Goal: Transaction & Acquisition: Purchase product/service

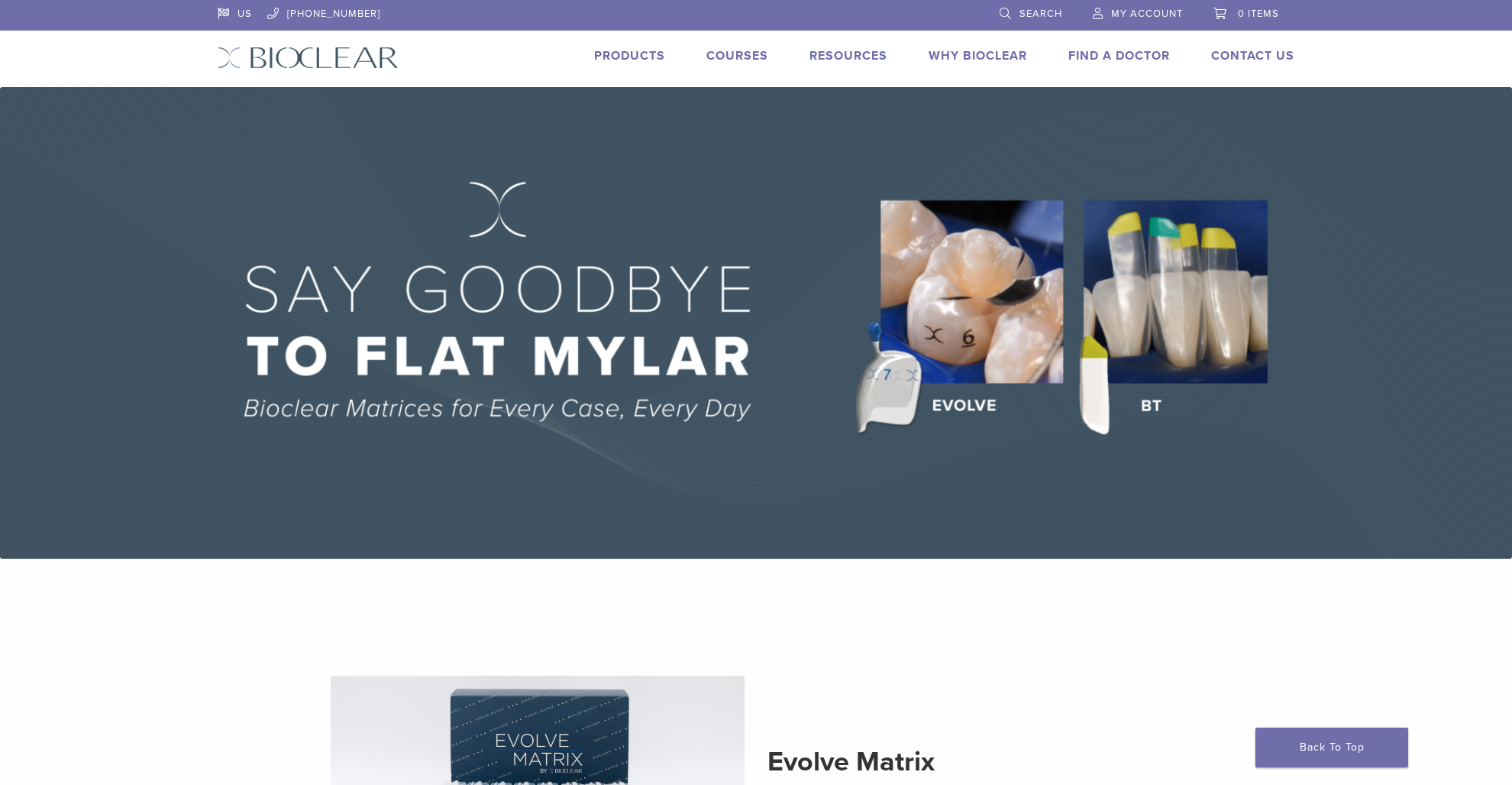
click at [618, 57] on link "Products" at bounding box center [629, 55] width 71 height 15
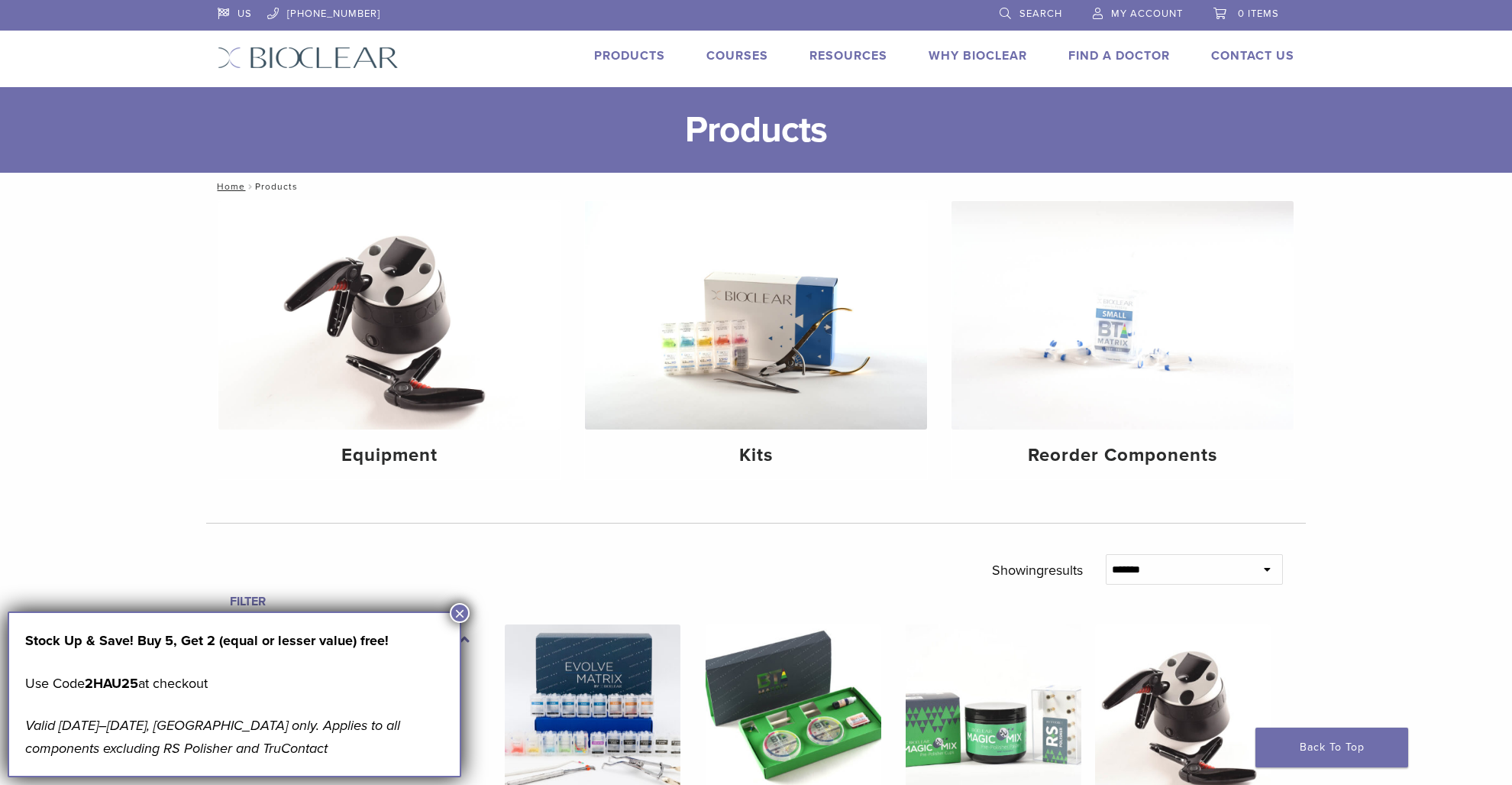
click at [1137, 14] on span "My Account" at bounding box center [1147, 13] width 72 height 12
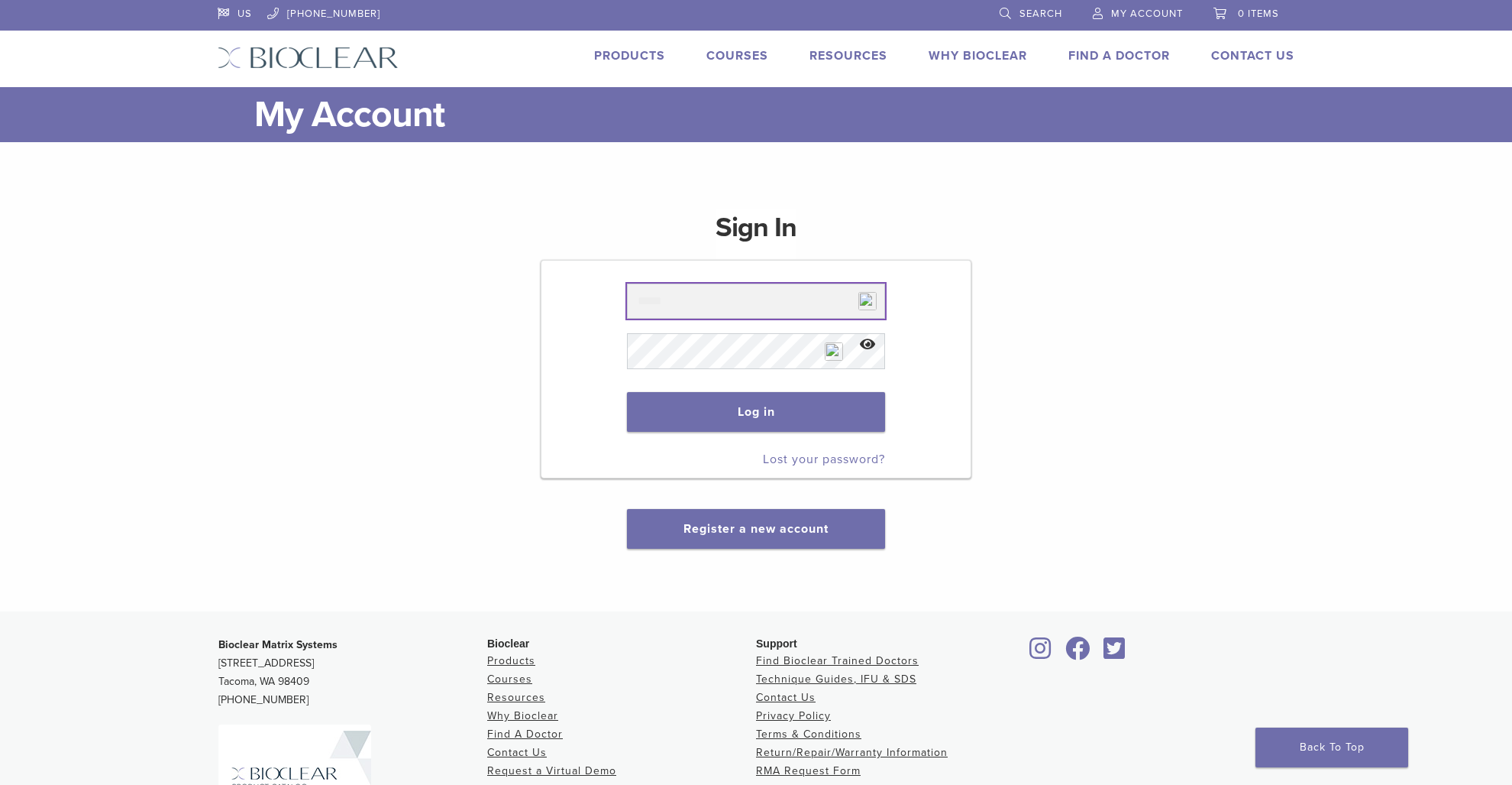
click at [812, 314] on input "text" at bounding box center [756, 300] width 257 height 35
click at [777, 306] on input "text" at bounding box center [756, 300] width 257 height 35
click at [646, 52] on link "Products" at bounding box center [629, 55] width 71 height 15
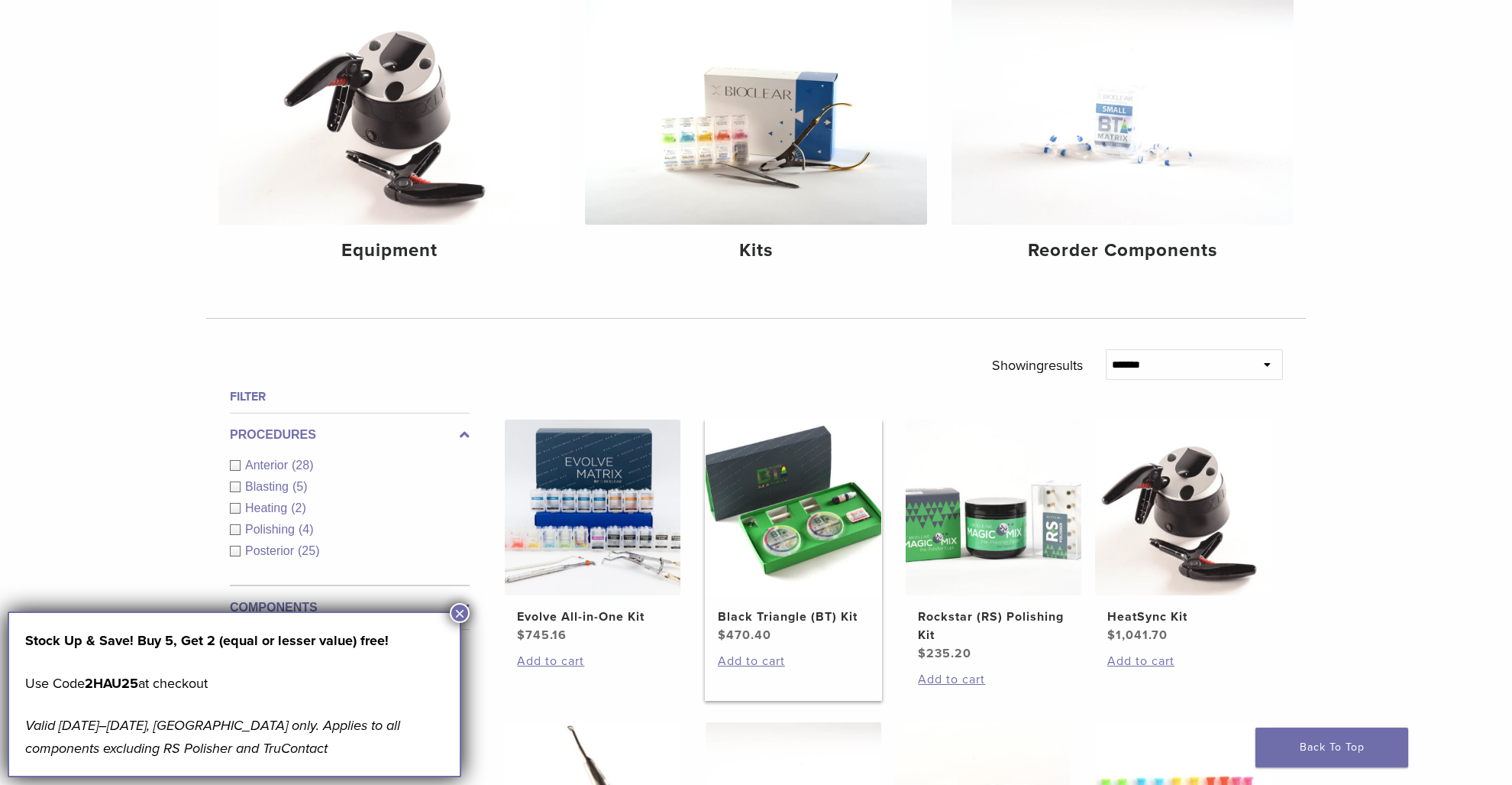
scroll to position [260, 0]
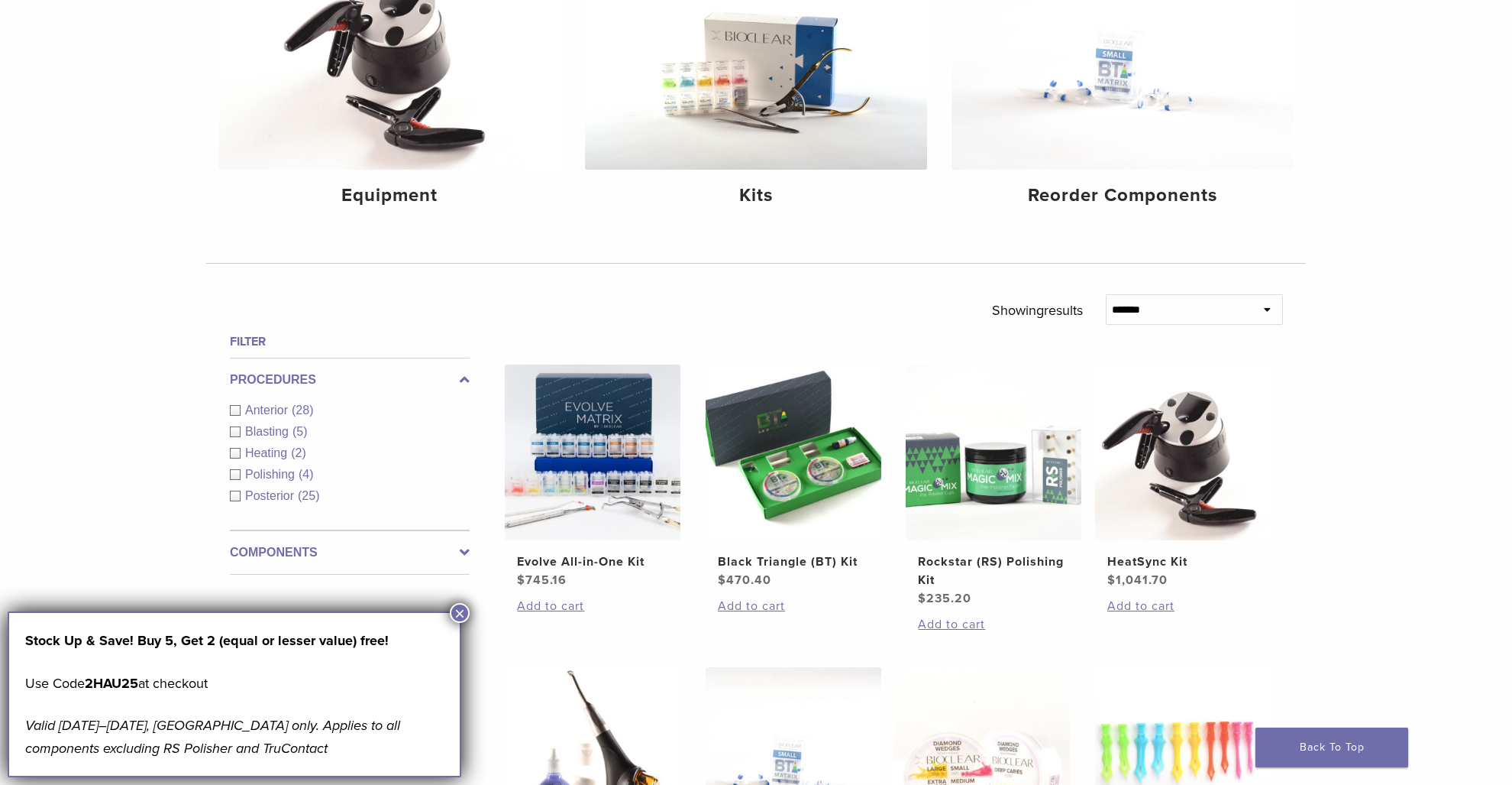
click at [460, 615] on button "×" at bounding box center [460, 613] width 20 height 20
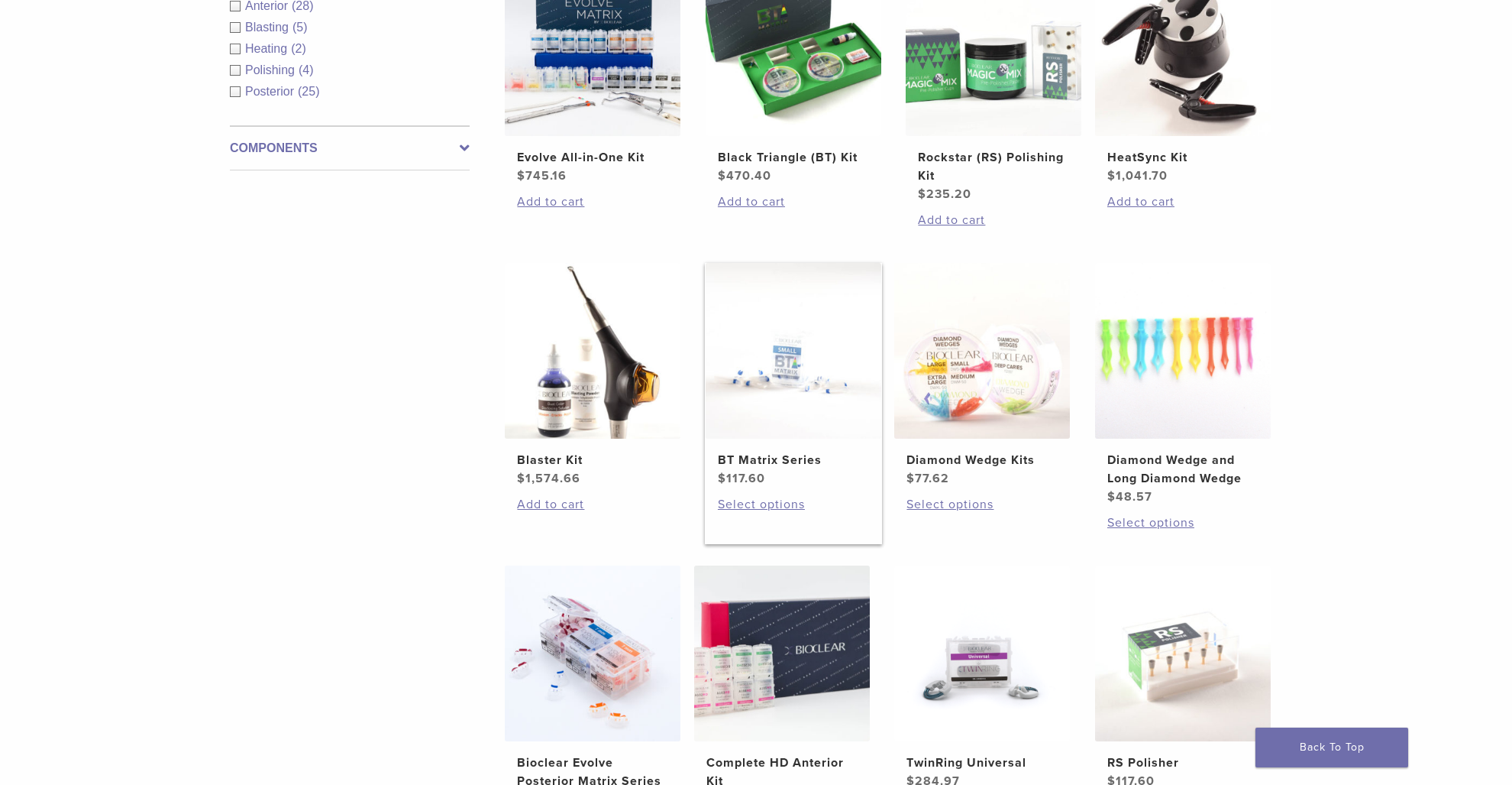
scroll to position [728, 0]
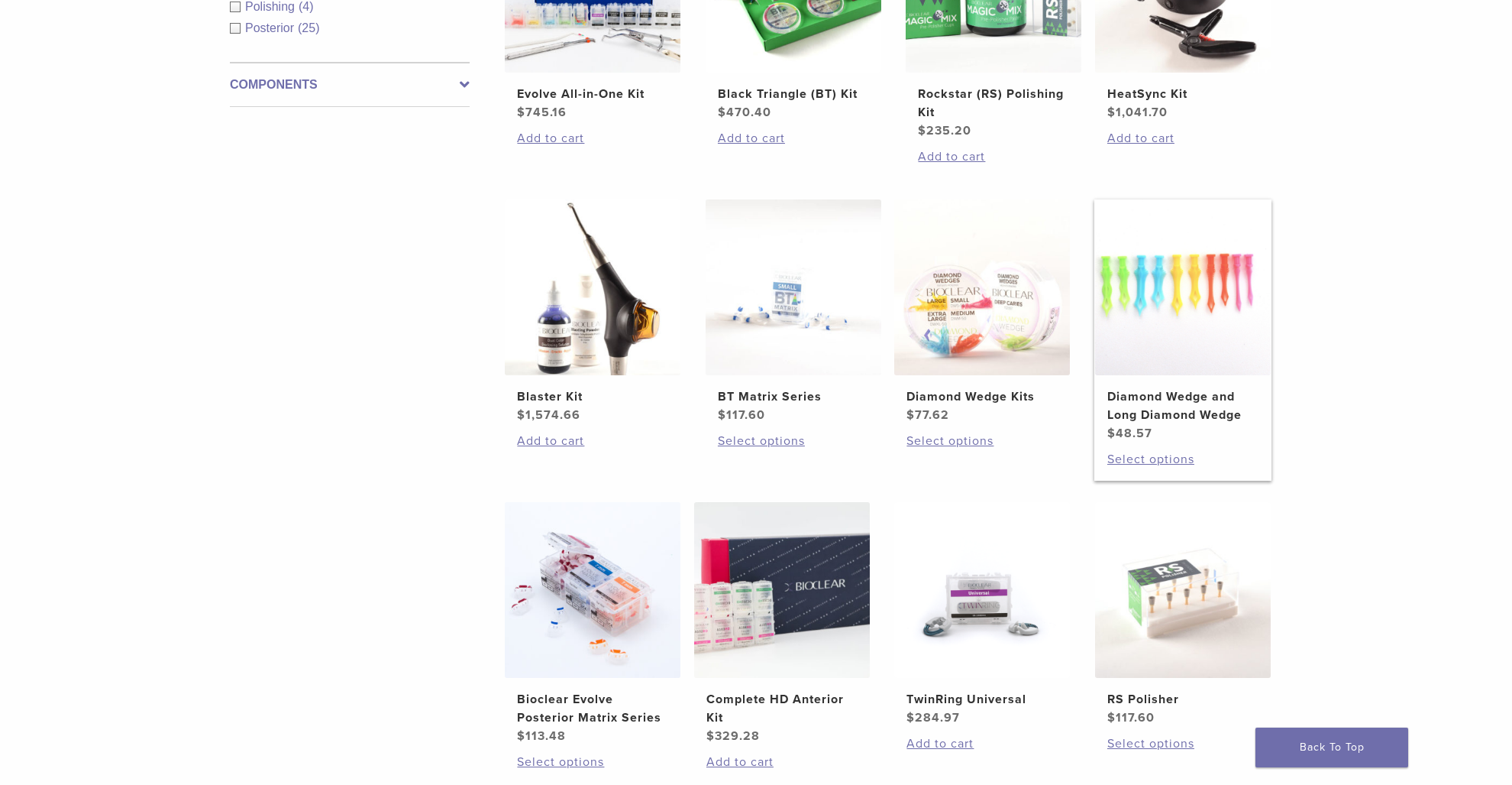
click at [1145, 324] on img at bounding box center [1183, 286] width 176 height 176
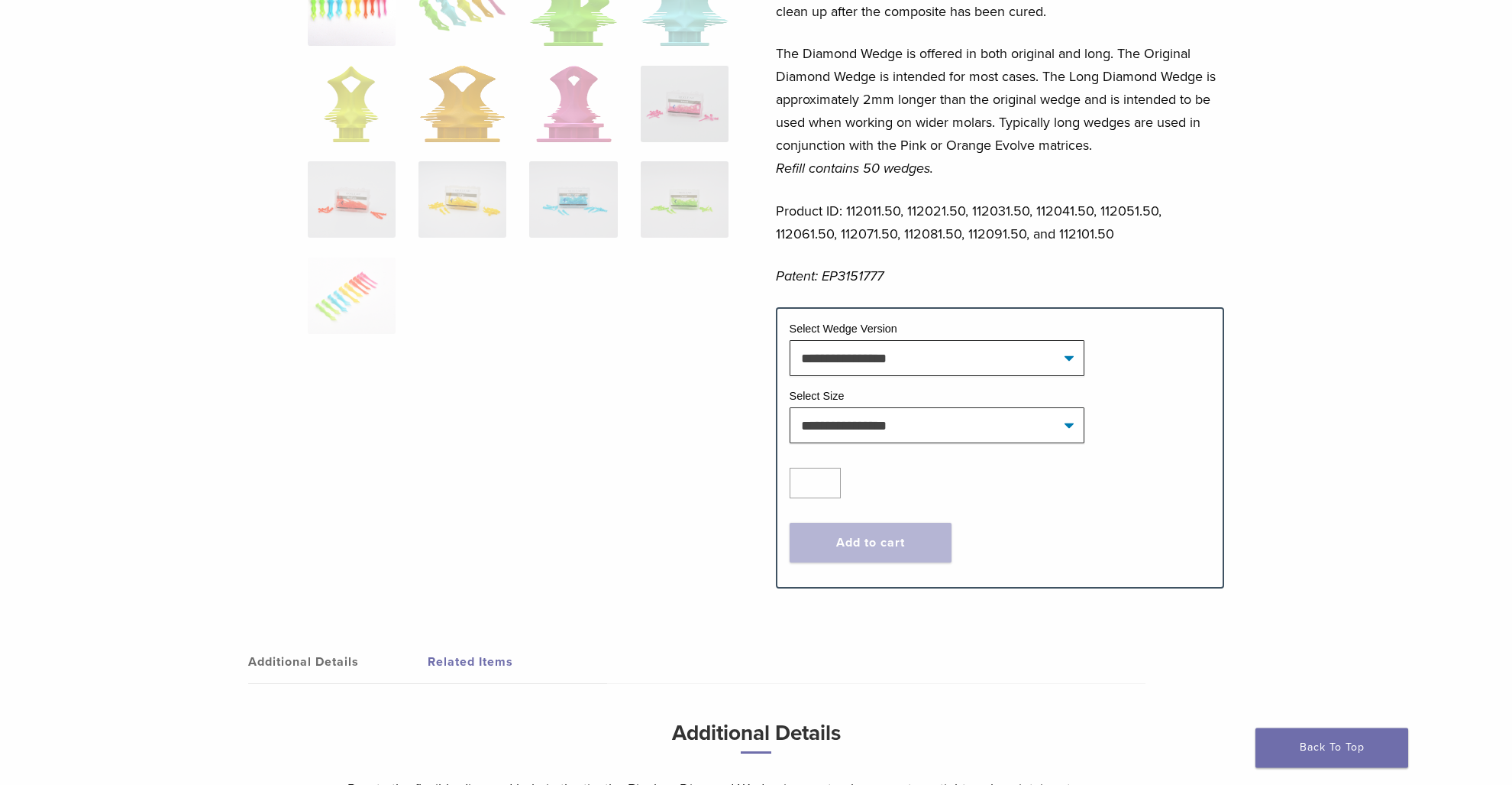
scroll to position [468, 0]
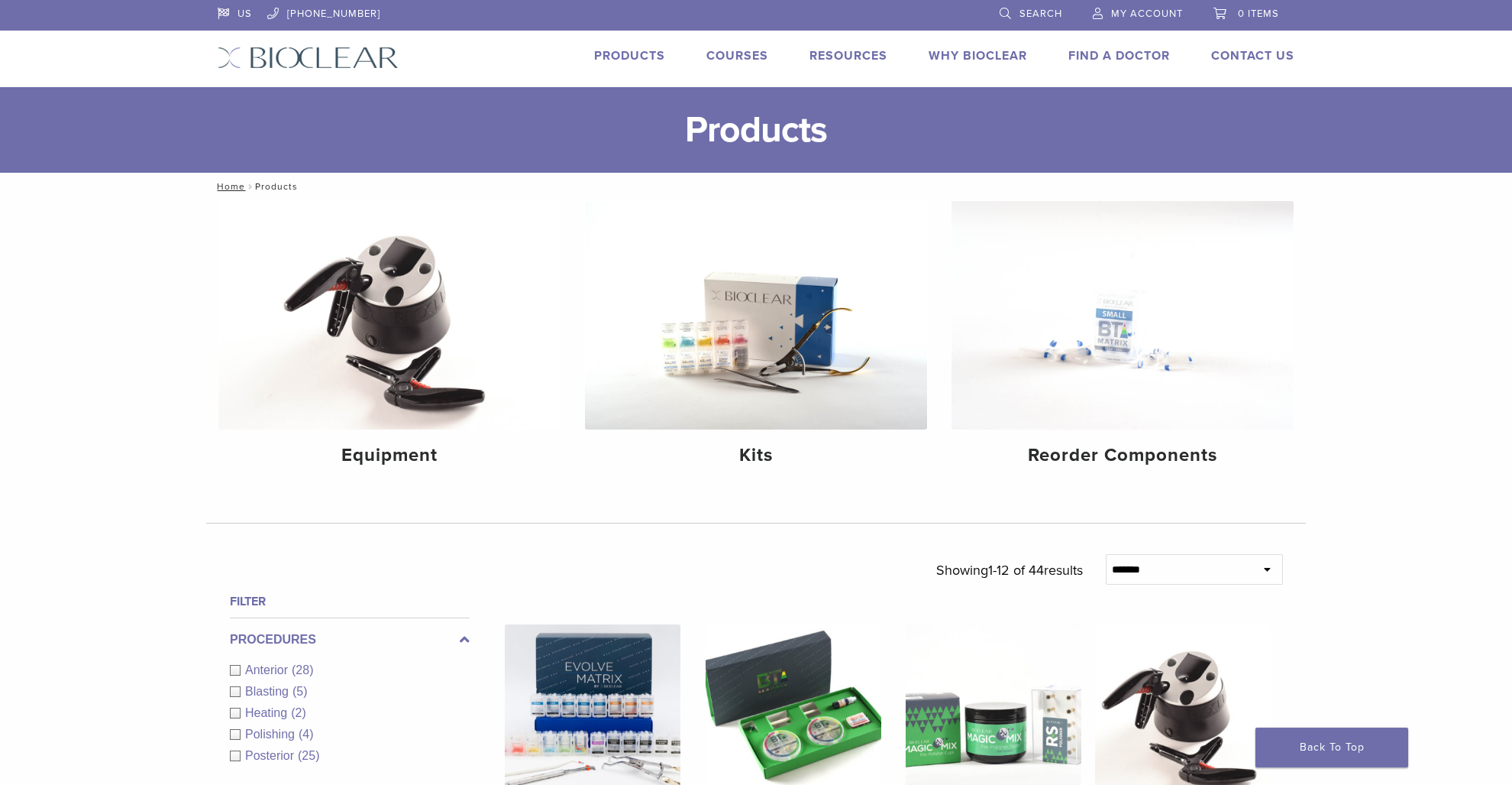
scroll to position [728, 0]
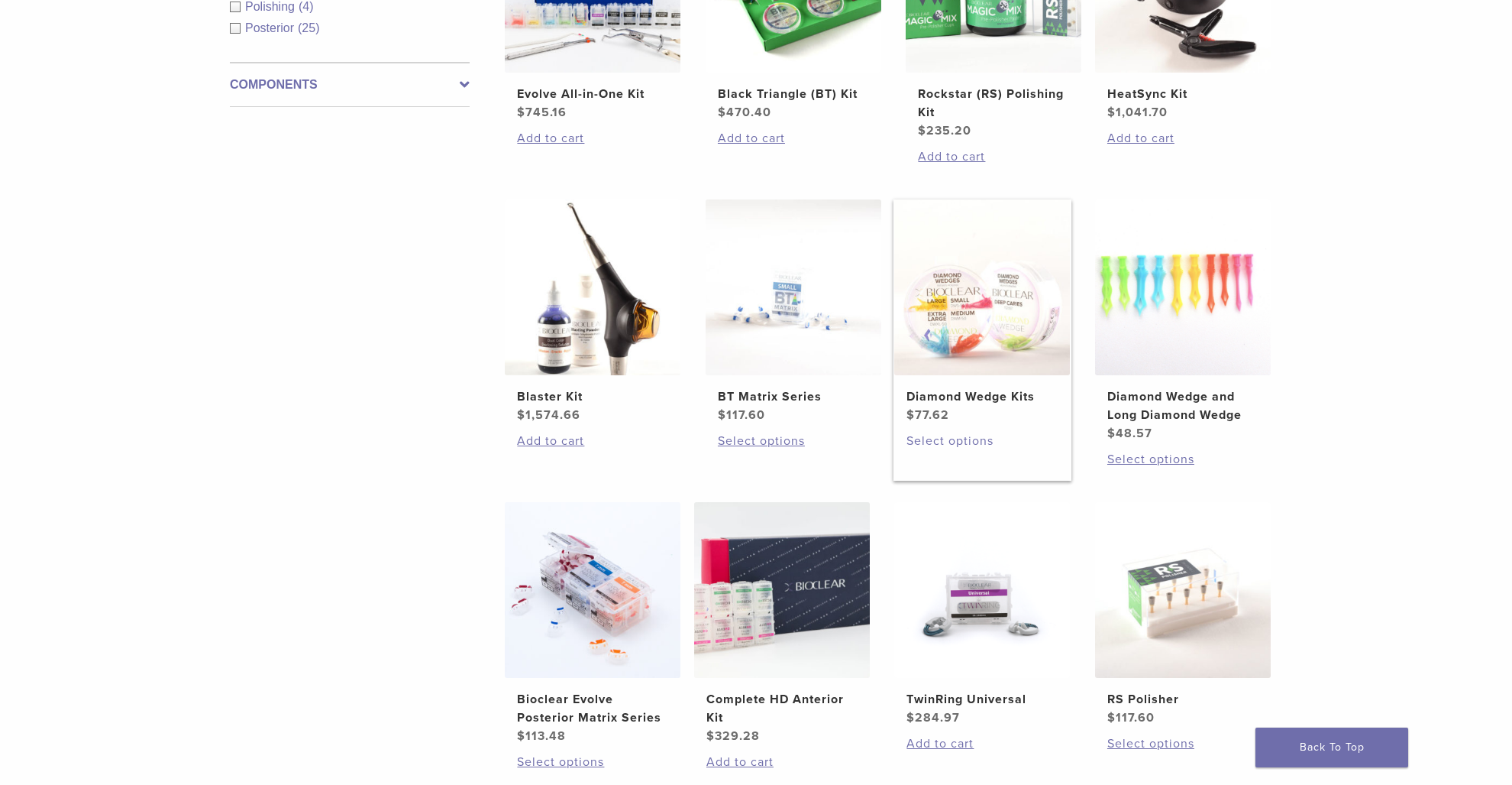
click at [936, 442] on link "Select options" at bounding box center [982, 440] width 151 height 19
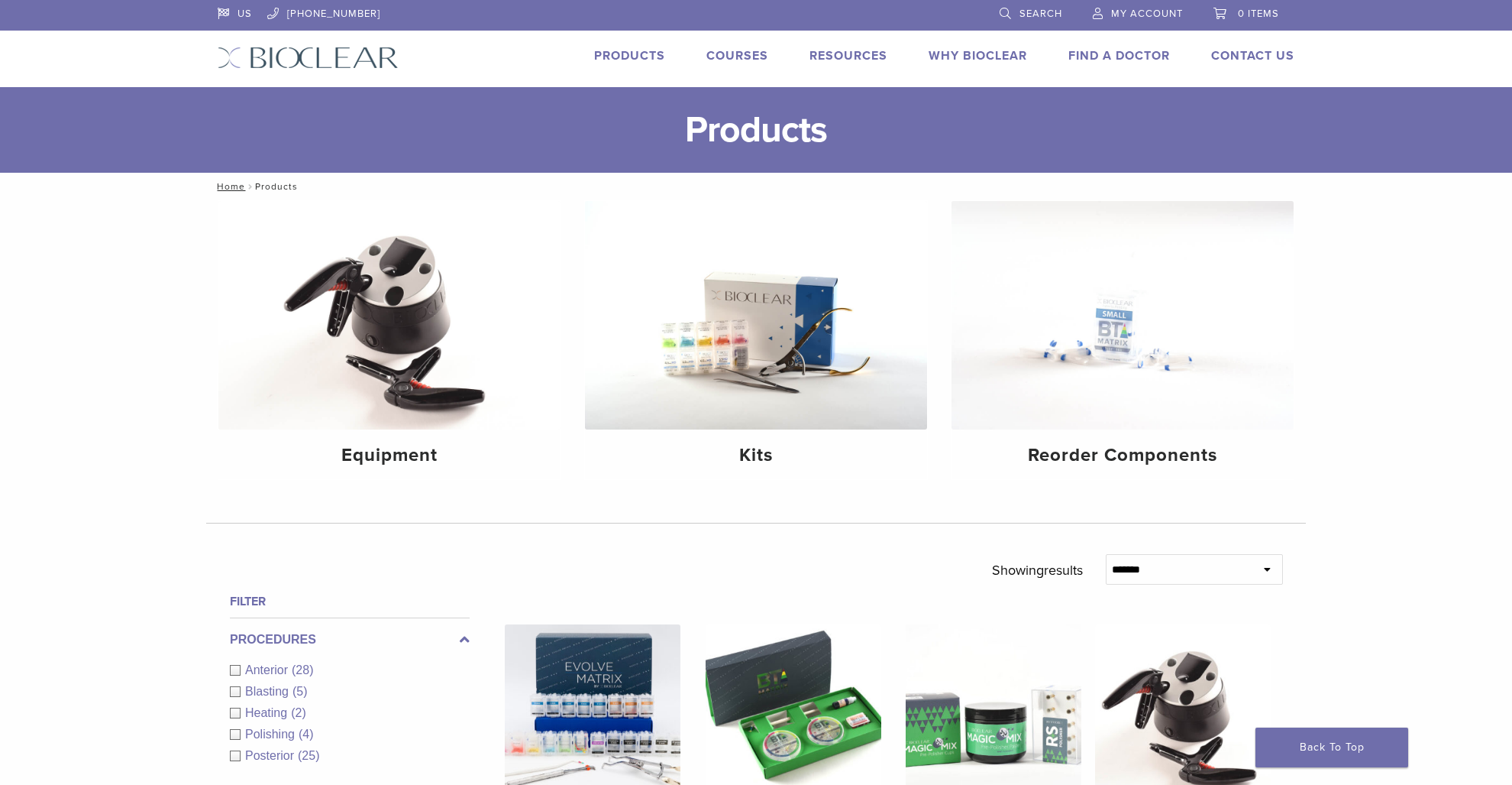
click at [1047, 18] on span "Search" at bounding box center [1040, 13] width 43 height 12
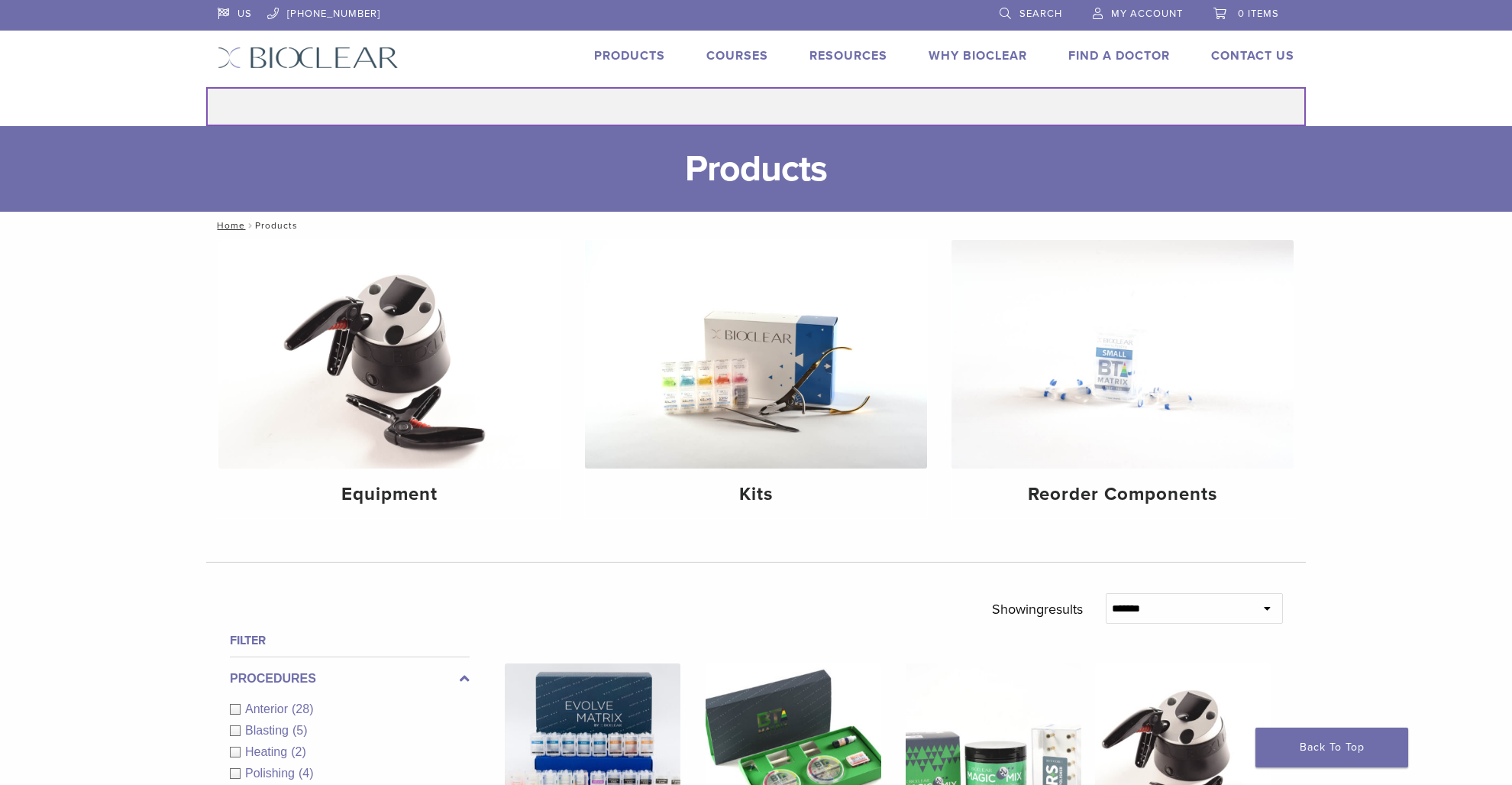
click at [763, 105] on input "Search for:" at bounding box center [756, 107] width 1099 height 39
type input "*****"
click at [205, 87] on button "Search" at bounding box center [205, 87] width 1 height 1
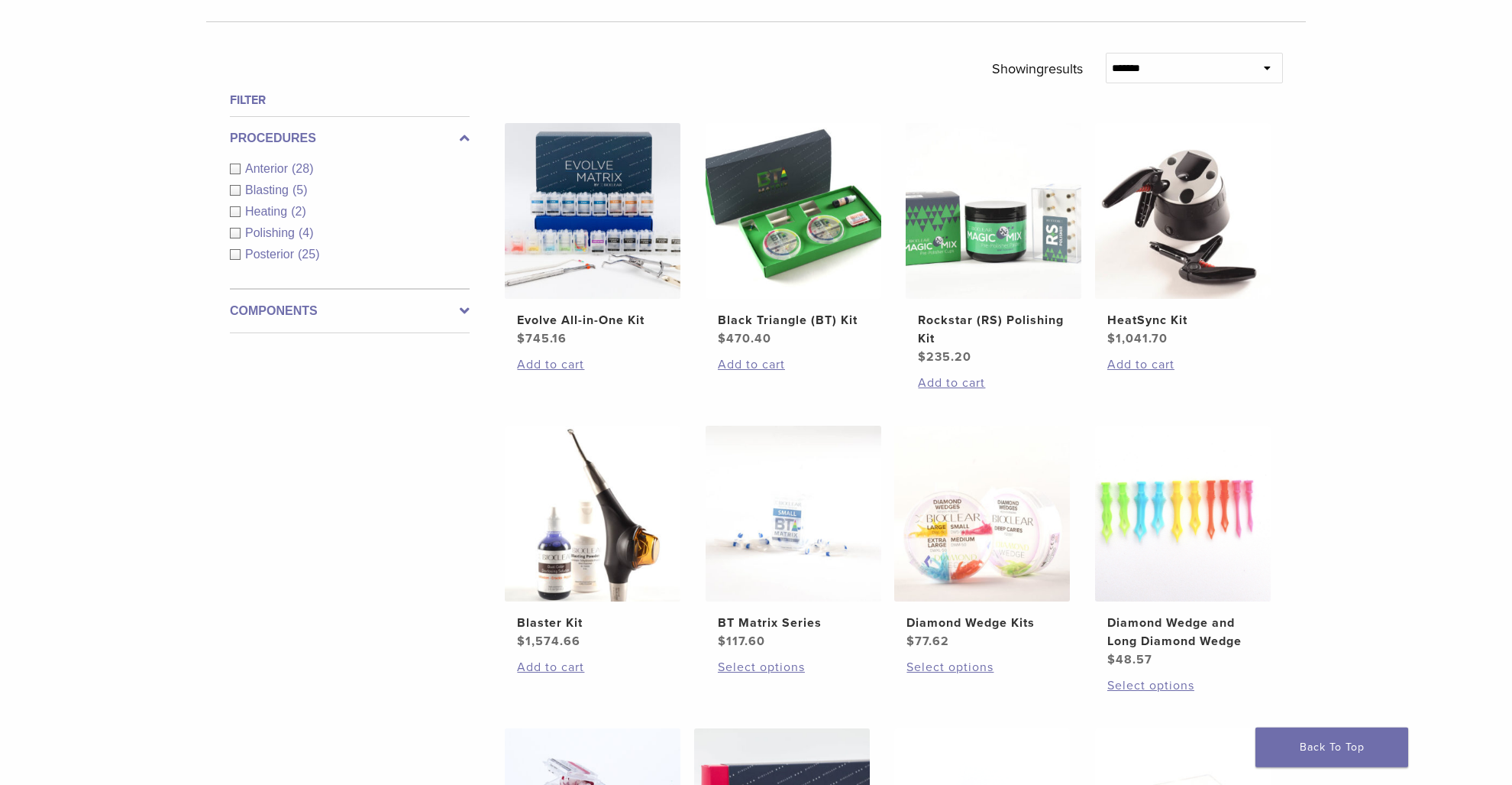
scroll to position [571, 0]
